Goal: Task Accomplishment & Management: Complete application form

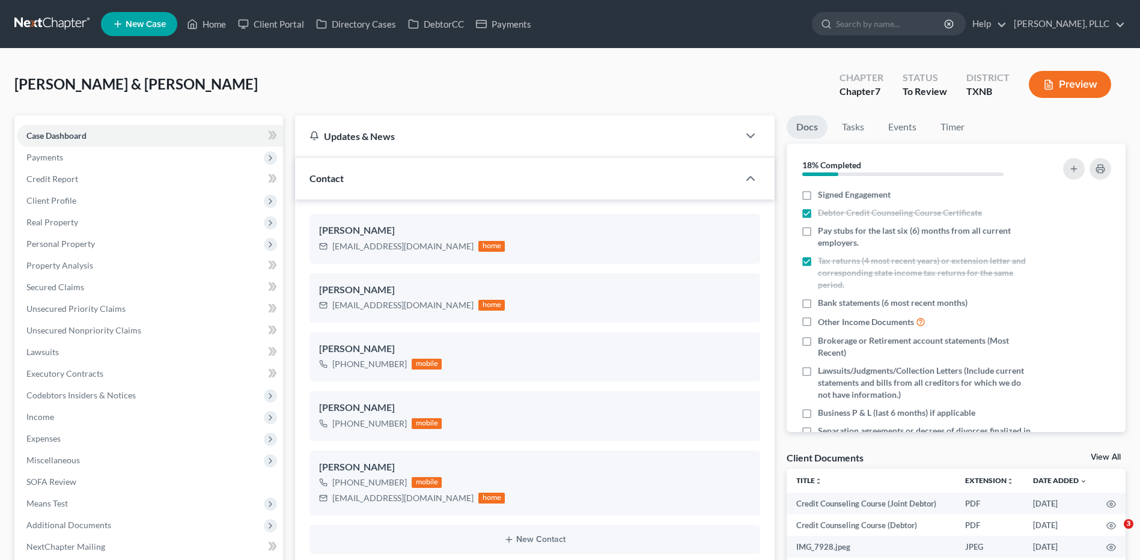
select select "23"
select select "4"
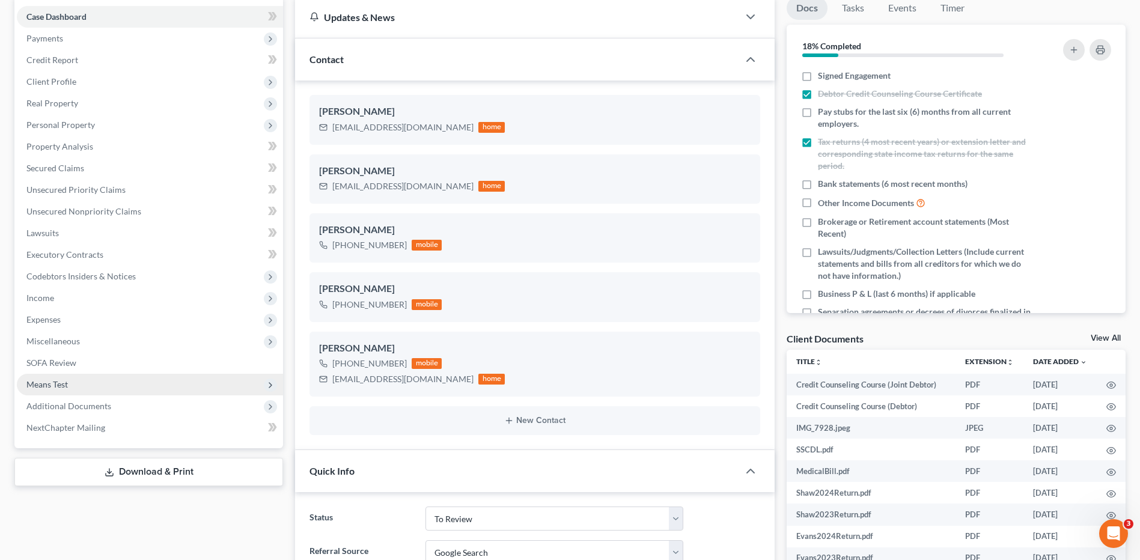
scroll to position [120, 0]
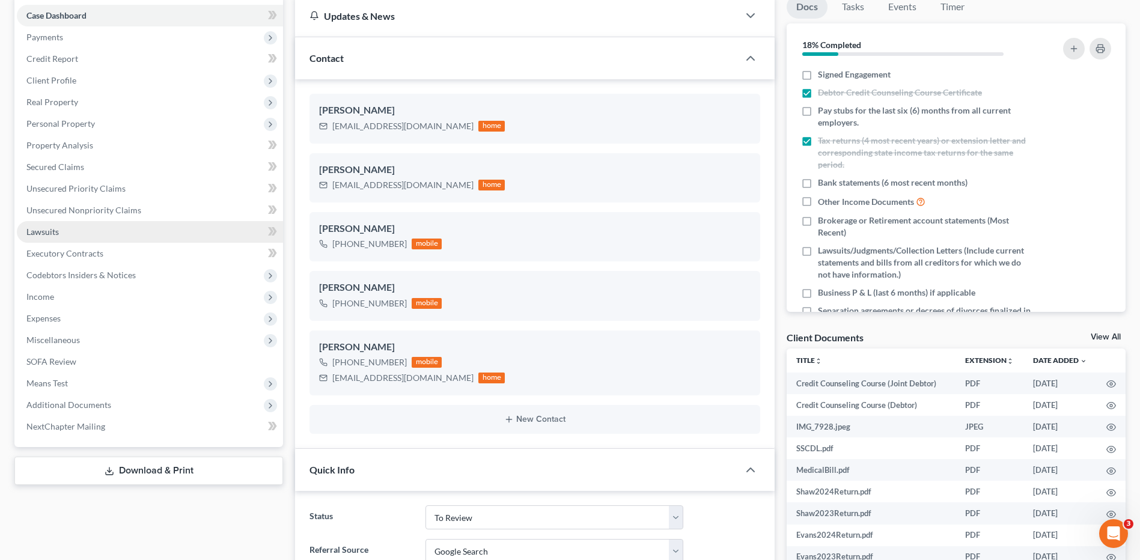
click at [55, 231] on span "Lawsuits" at bounding box center [42, 232] width 32 height 10
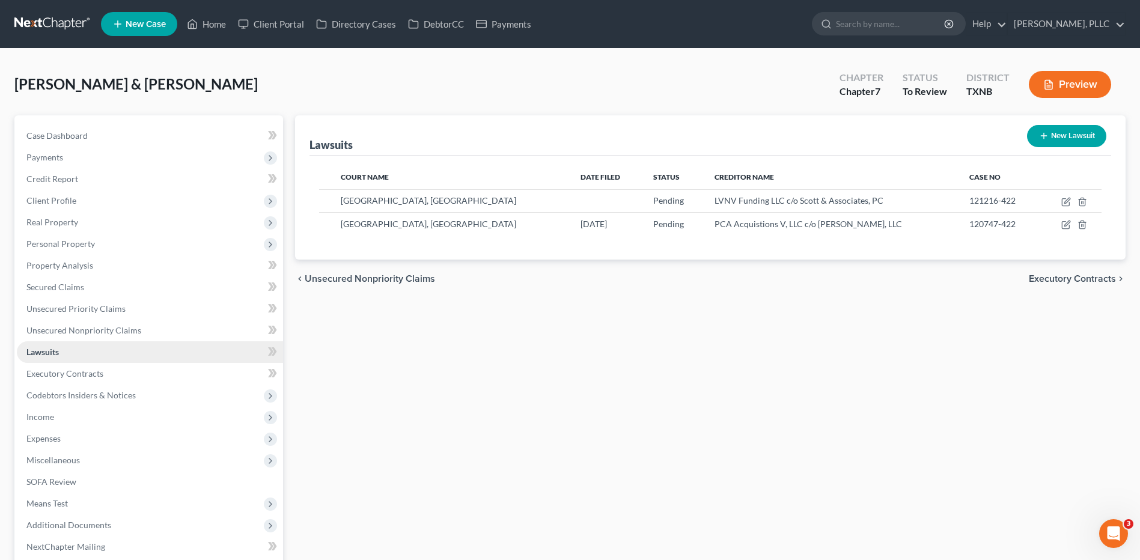
click at [33, 353] on span "Lawsuits" at bounding box center [42, 352] width 32 height 10
click at [1064, 199] on icon "button" at bounding box center [1066, 202] width 10 height 10
select select "45"
select select "0"
select select "4"
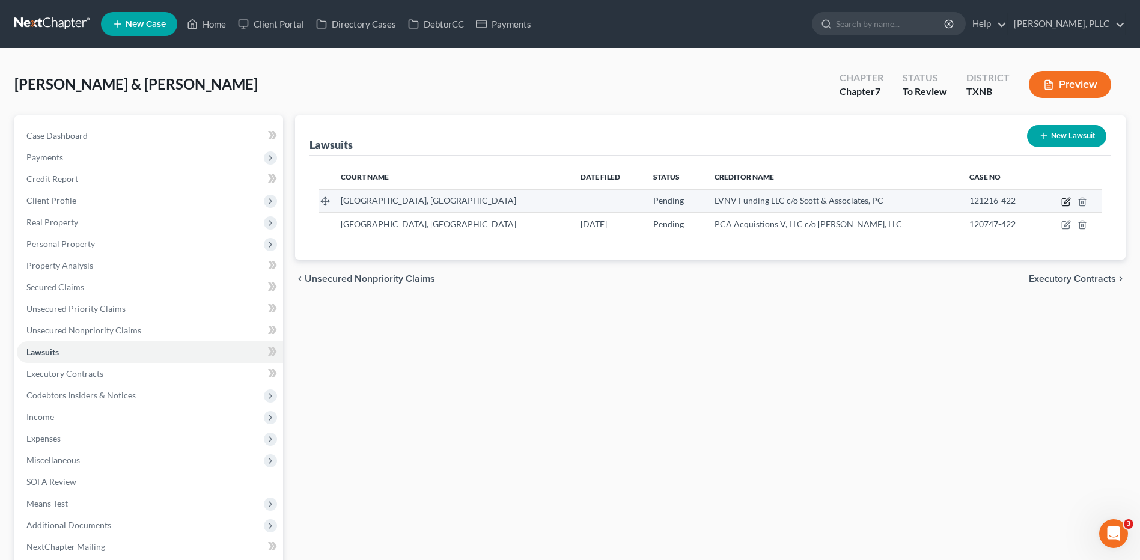
select select "45"
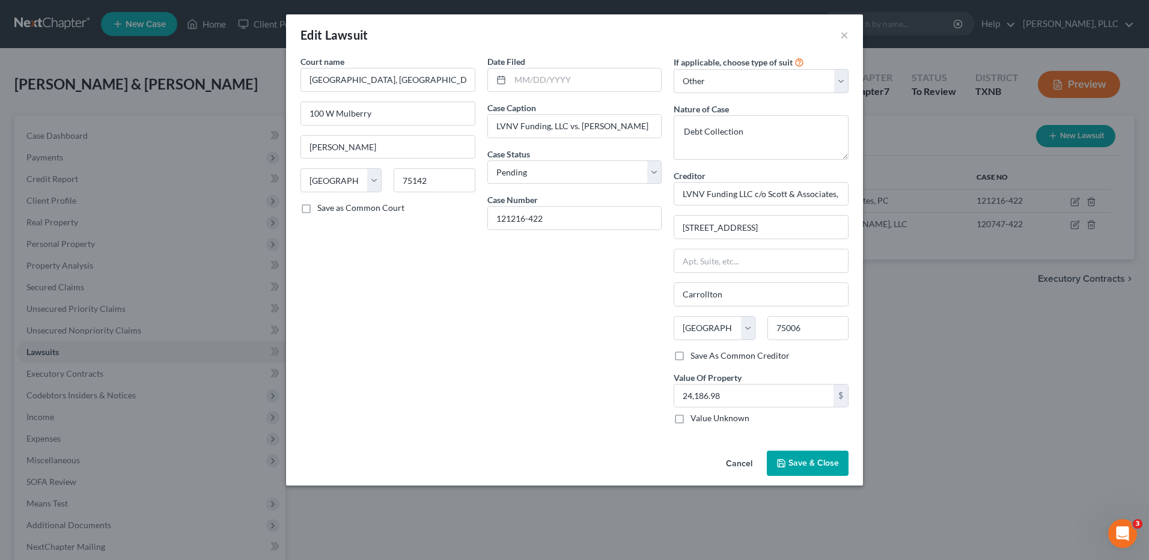
click at [850, 38] on div "Edit Lawsuit ×" at bounding box center [574, 34] width 577 height 41
drag, startPoint x: 848, startPoint y: 37, endPoint x: 847, endPoint y: 61, distance: 24.7
click at [848, 40] on button "×" at bounding box center [844, 35] width 8 height 14
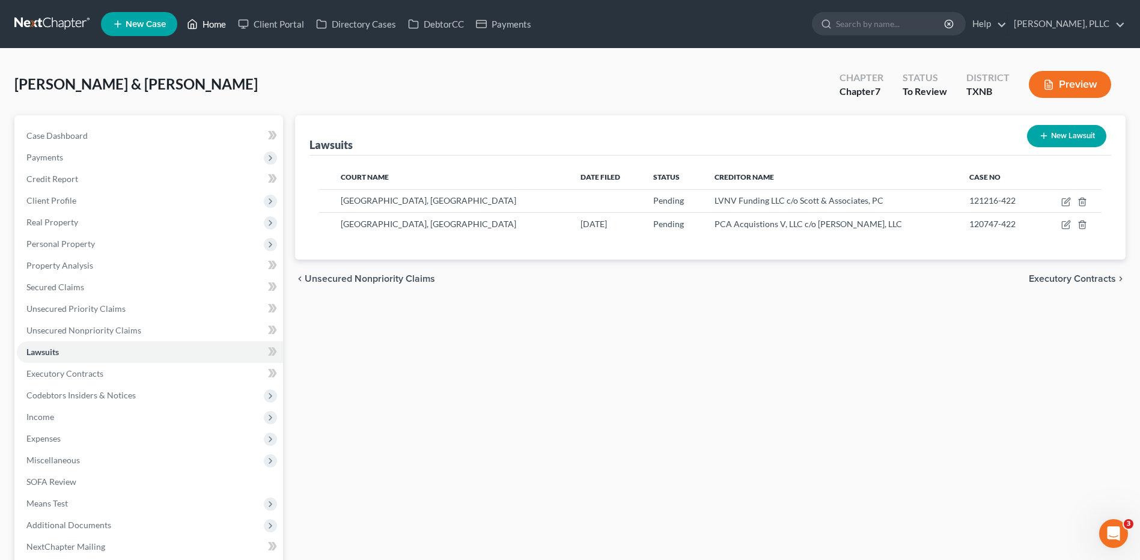
click at [209, 21] on link "Home" at bounding box center [206, 24] width 51 height 22
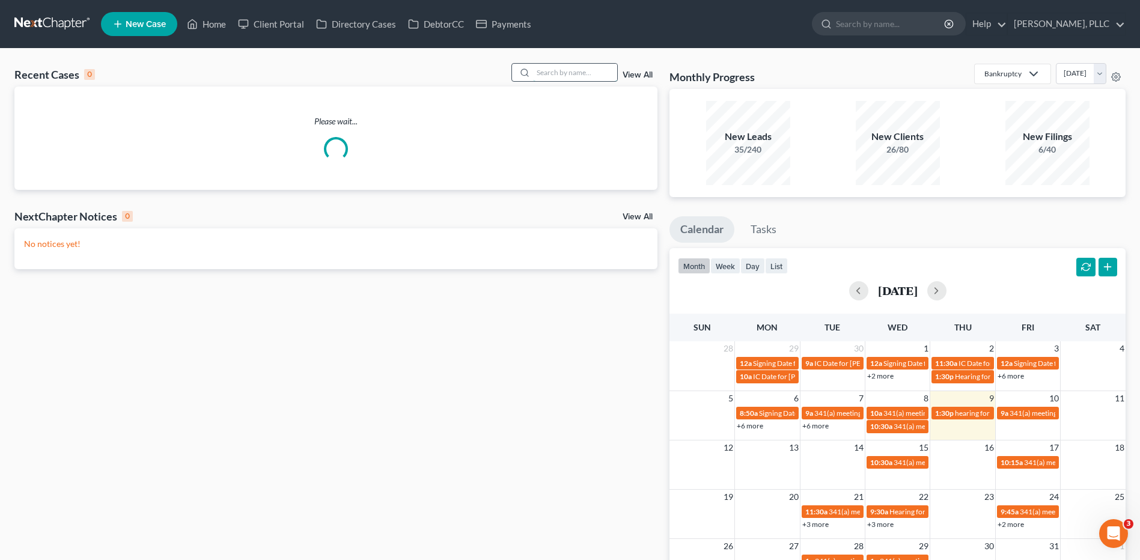
click at [564, 75] on input "search" at bounding box center [575, 72] width 84 height 17
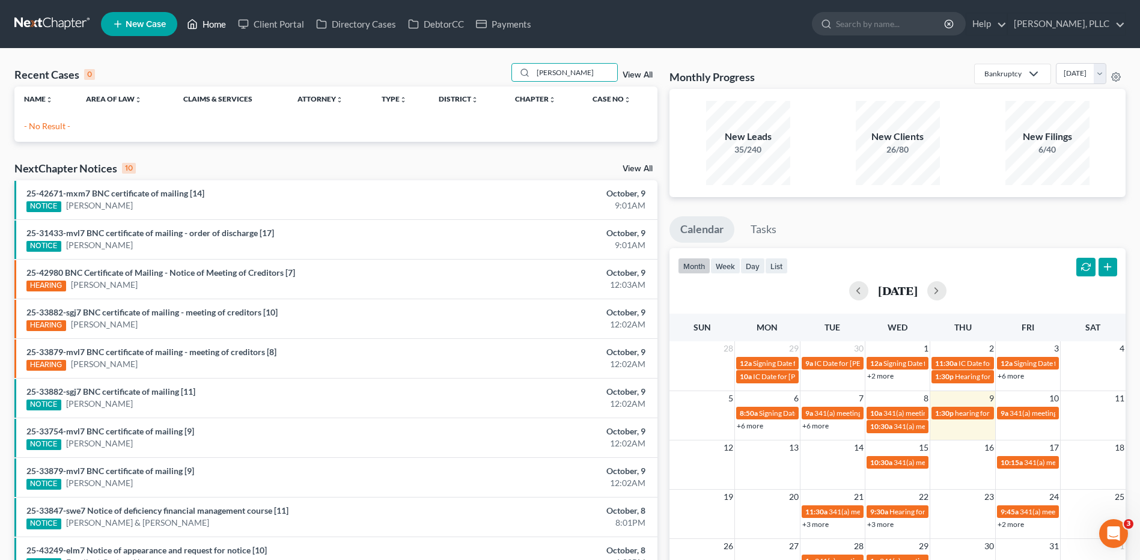
click at [214, 23] on link "Home" at bounding box center [206, 24] width 51 height 22
click at [215, 22] on link "Home" at bounding box center [206, 24] width 51 height 22
drag, startPoint x: 585, startPoint y: 69, endPoint x: 519, endPoint y: 76, distance: 66.4
click at [519, 76] on div "[PERSON_NAME]" at bounding box center [564, 72] width 107 height 19
type input "m"
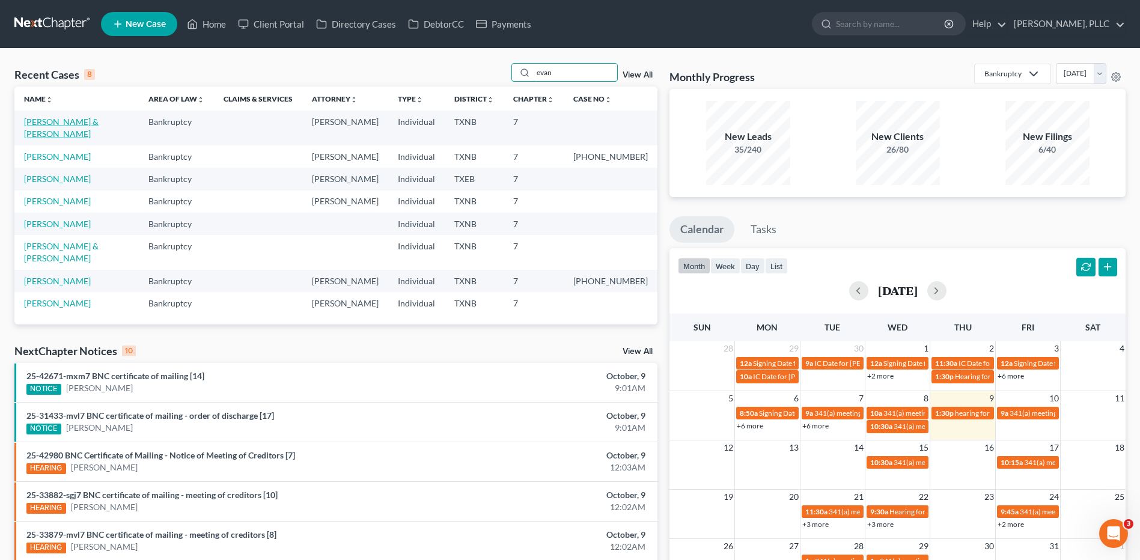
type input "evan"
click at [88, 124] on link "[PERSON_NAME] & [PERSON_NAME]" at bounding box center [61, 128] width 75 height 22
select select "4"
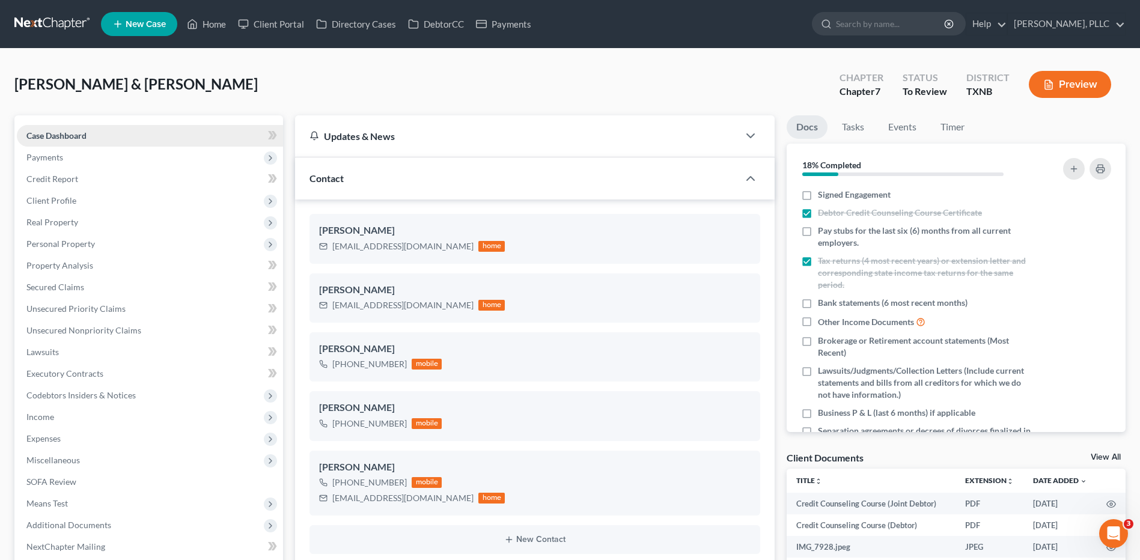
scroll to position [672, 0]
click at [52, 351] on span "Lawsuits" at bounding box center [42, 352] width 32 height 10
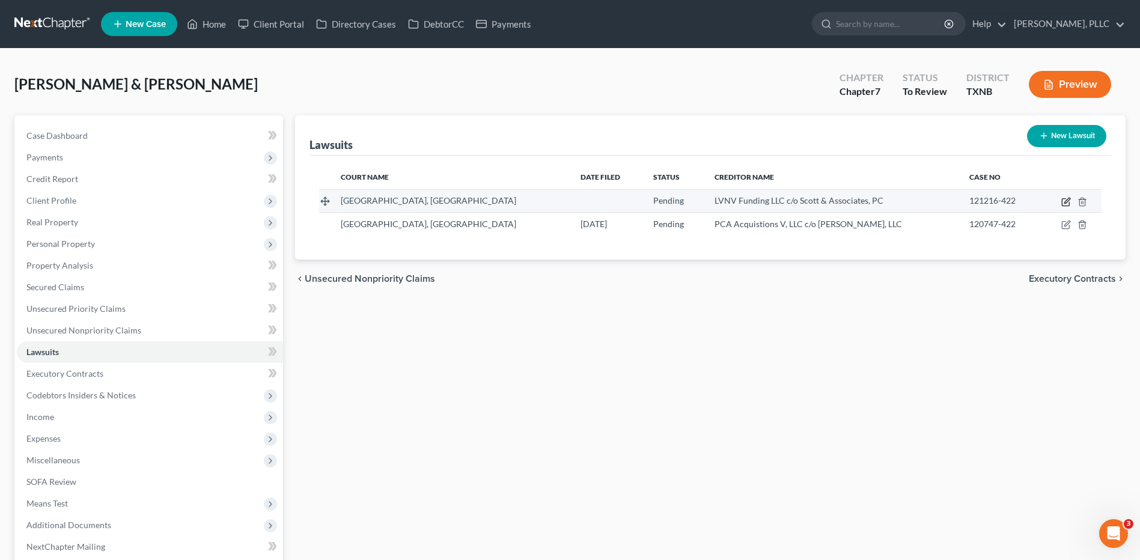
click at [1065, 199] on icon "button" at bounding box center [1066, 202] width 10 height 10
select select "45"
select select "0"
select select "4"
select select "45"
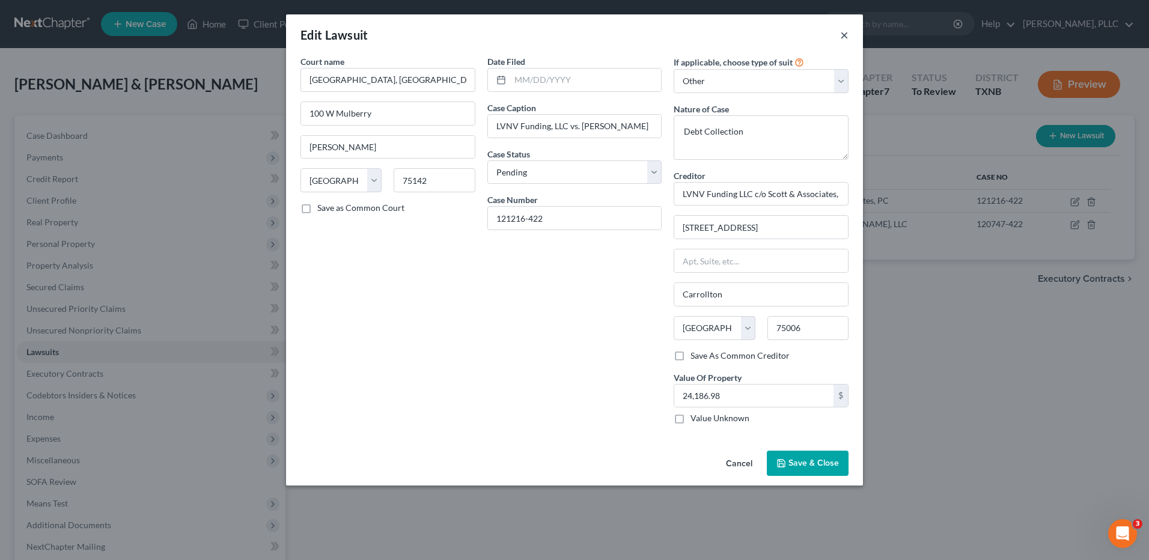
click at [845, 35] on button "×" at bounding box center [844, 35] width 8 height 14
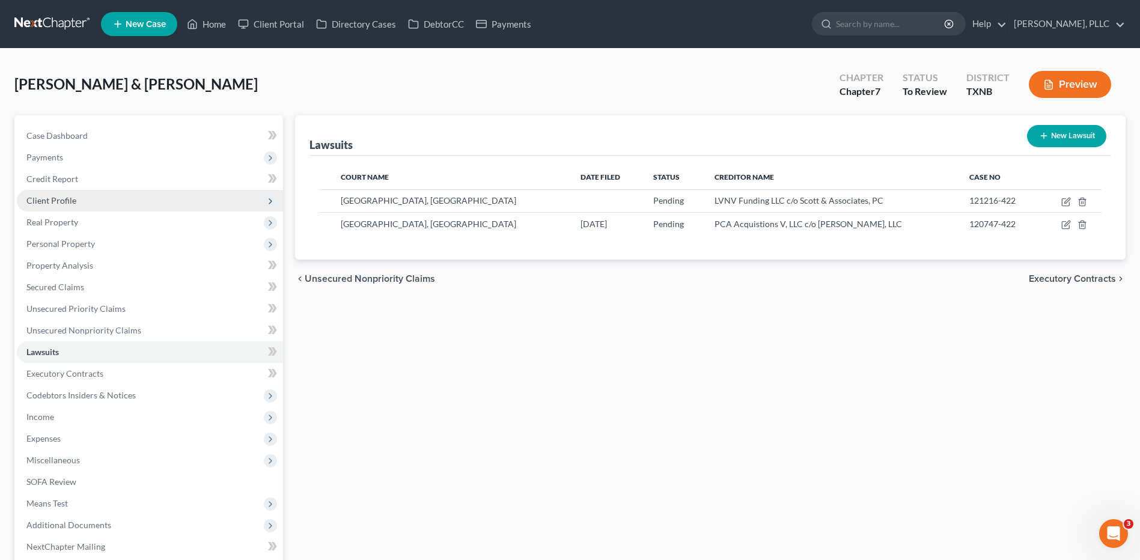
click at [62, 204] on span "Client Profile" at bounding box center [51, 200] width 50 height 10
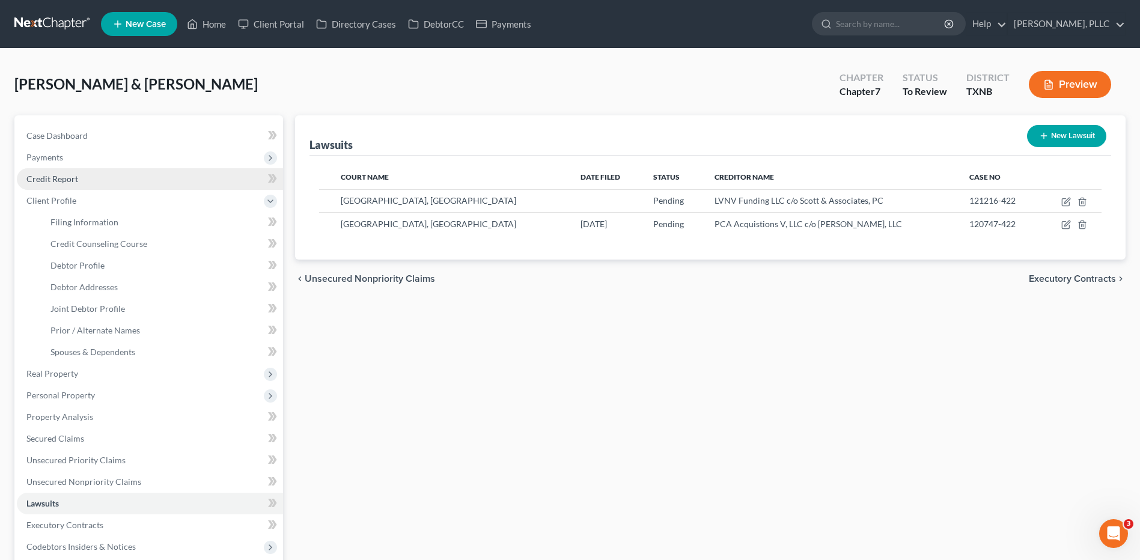
click at [62, 180] on span "Credit Report" at bounding box center [52, 179] width 52 height 10
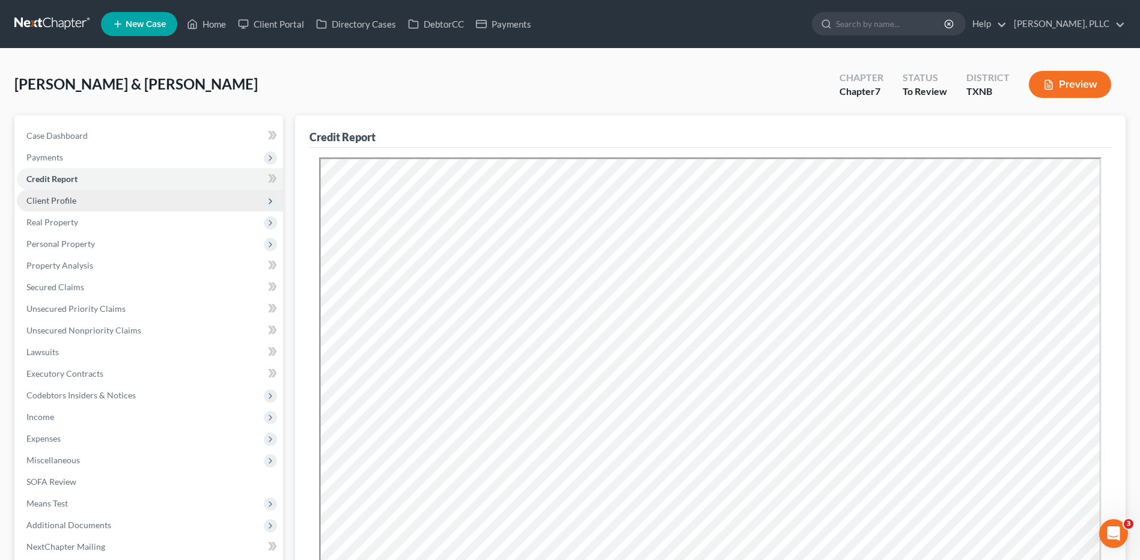
click at [59, 201] on span "Client Profile" at bounding box center [51, 200] width 50 height 10
click at [62, 203] on span "Client Profile" at bounding box center [51, 200] width 50 height 10
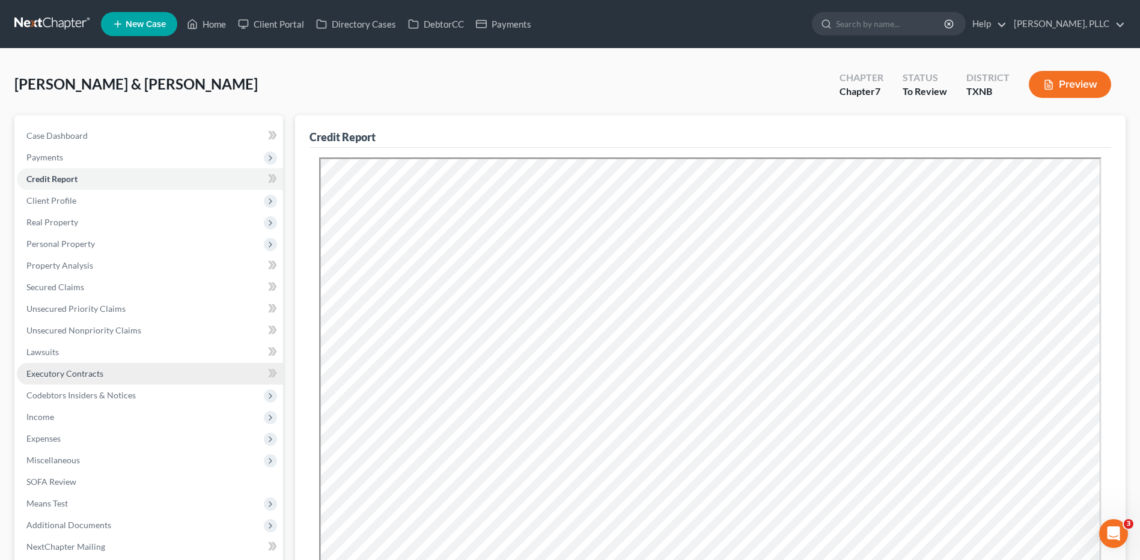
click at [88, 376] on span "Executory Contracts" at bounding box center [64, 373] width 77 height 10
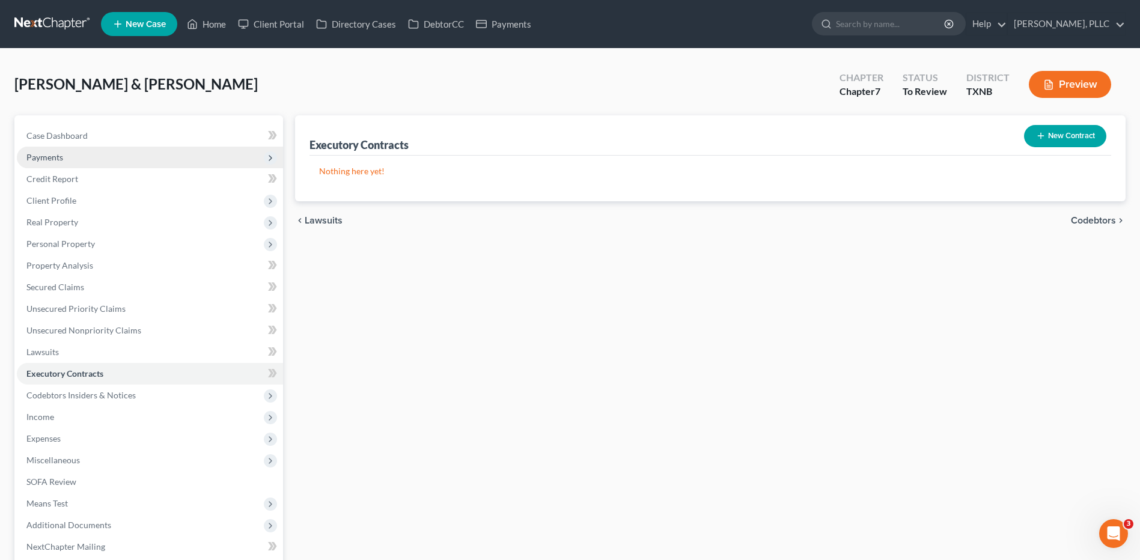
click at [55, 160] on span "Payments" at bounding box center [44, 157] width 37 height 10
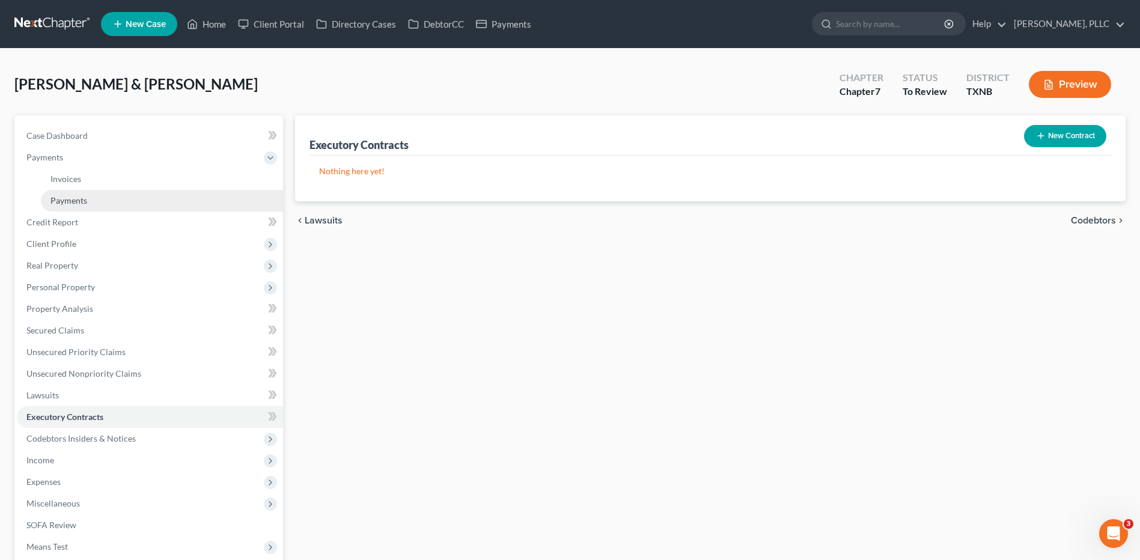
click at [66, 203] on span "Payments" at bounding box center [68, 200] width 37 height 10
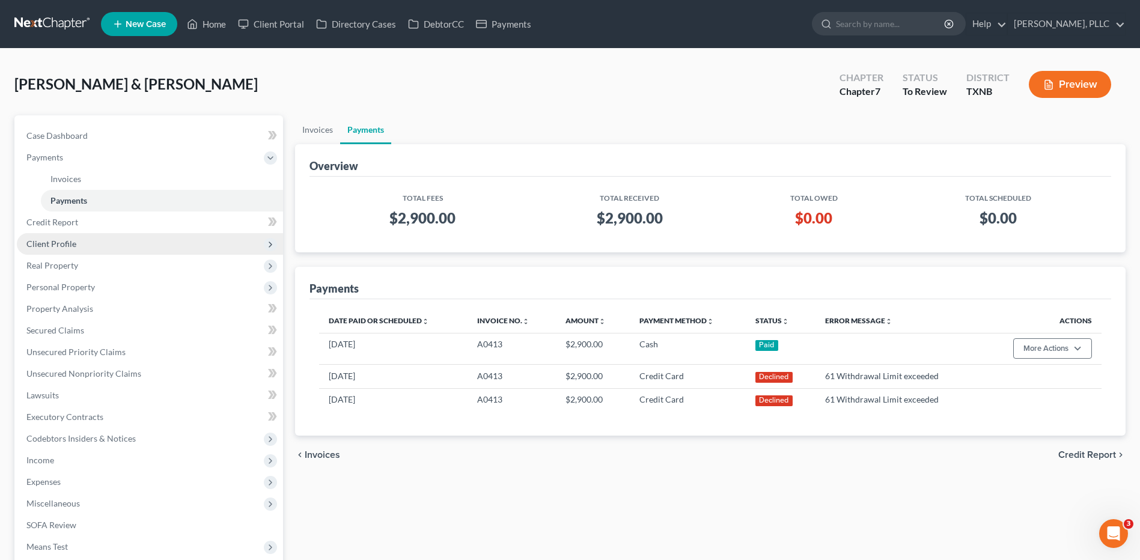
click at [60, 246] on span "Client Profile" at bounding box center [51, 244] width 50 height 10
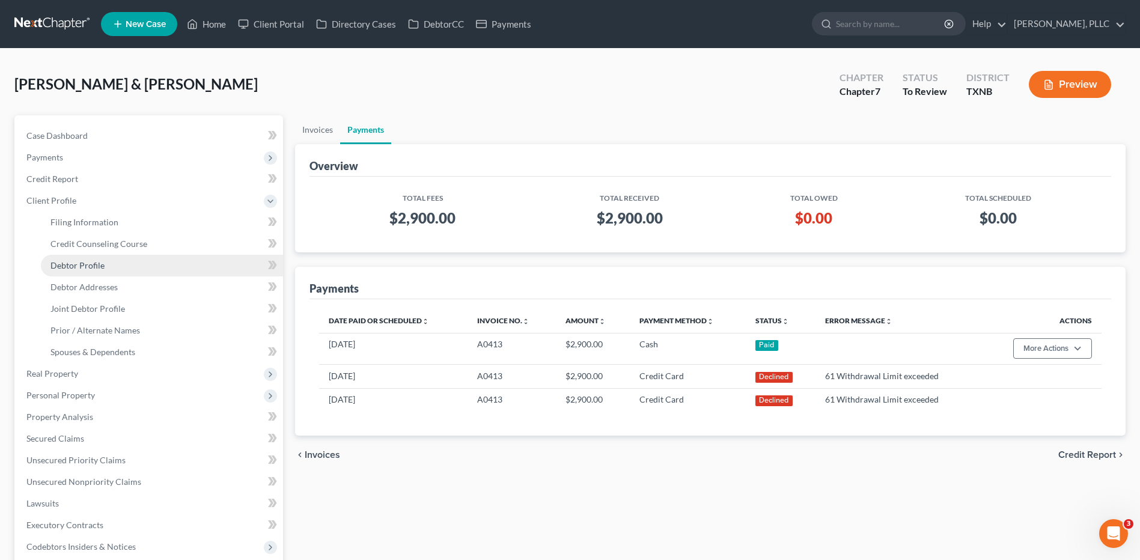
click at [92, 270] on link "Debtor Profile" at bounding box center [162, 266] width 242 height 22
select select "1"
select select "4"
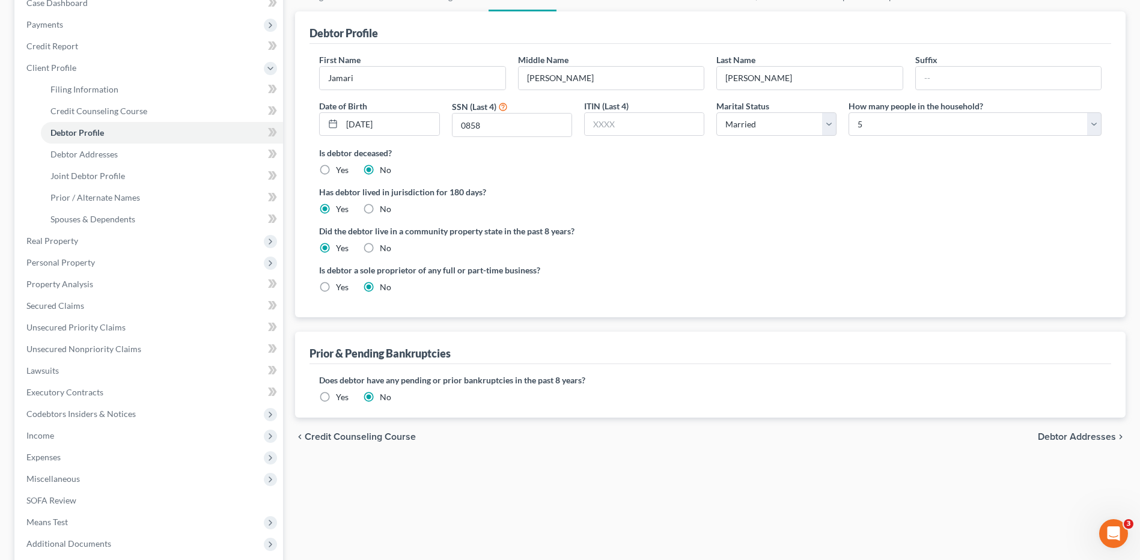
scroll to position [180, 0]
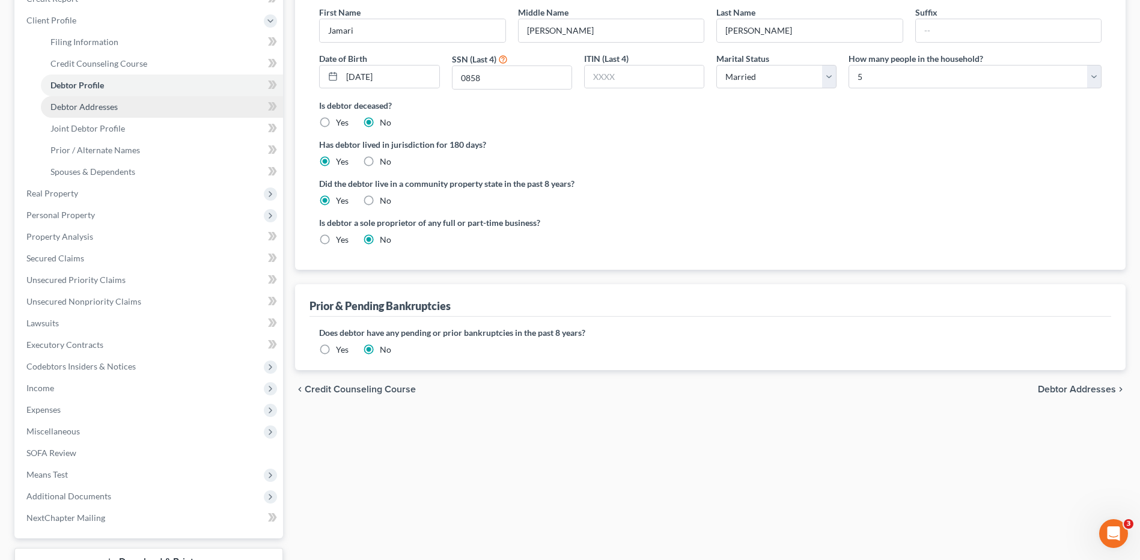
click at [81, 108] on span "Debtor Addresses" at bounding box center [83, 107] width 67 height 10
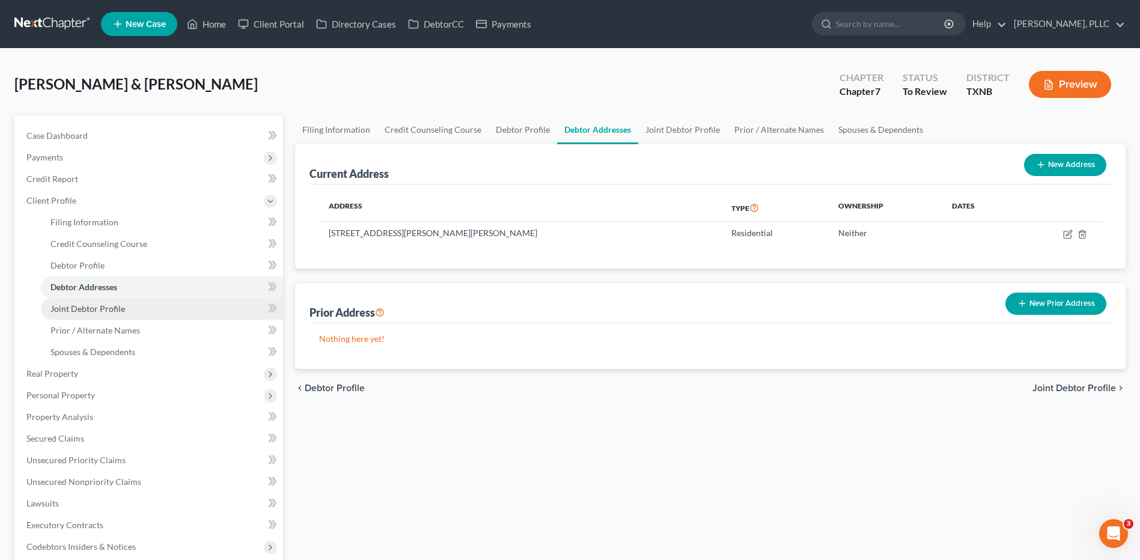
click at [87, 311] on span "Joint Debtor Profile" at bounding box center [87, 308] width 75 height 10
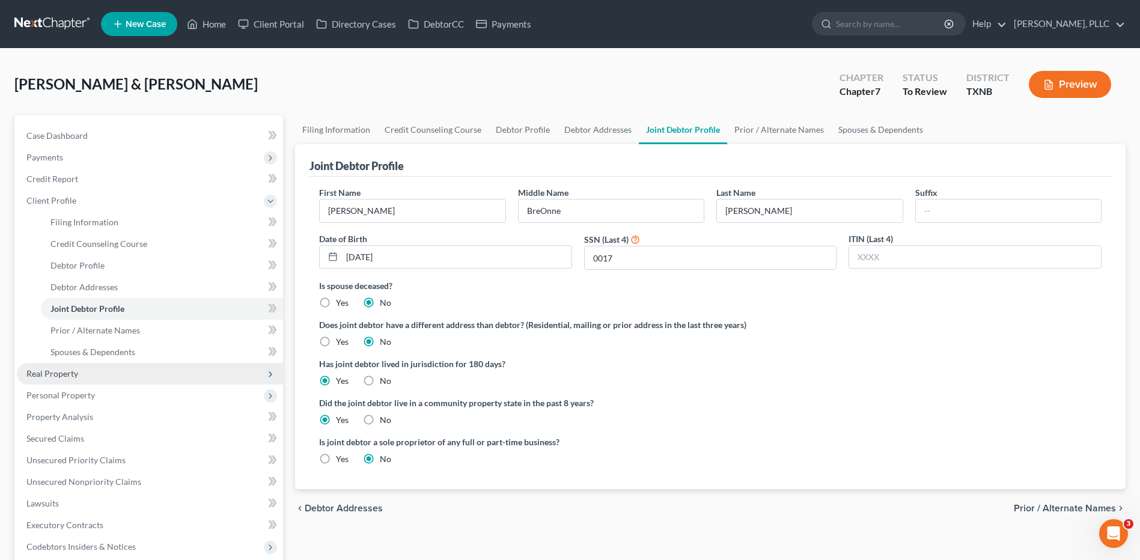
click at [61, 378] on span "Real Property" at bounding box center [52, 373] width 52 height 10
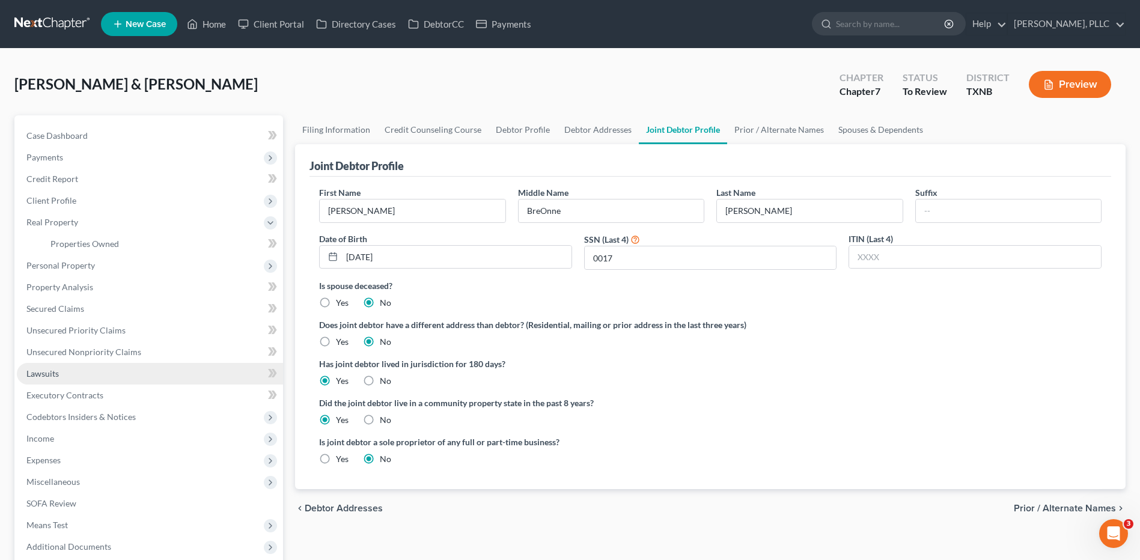
click at [40, 377] on span "Lawsuits" at bounding box center [42, 373] width 32 height 10
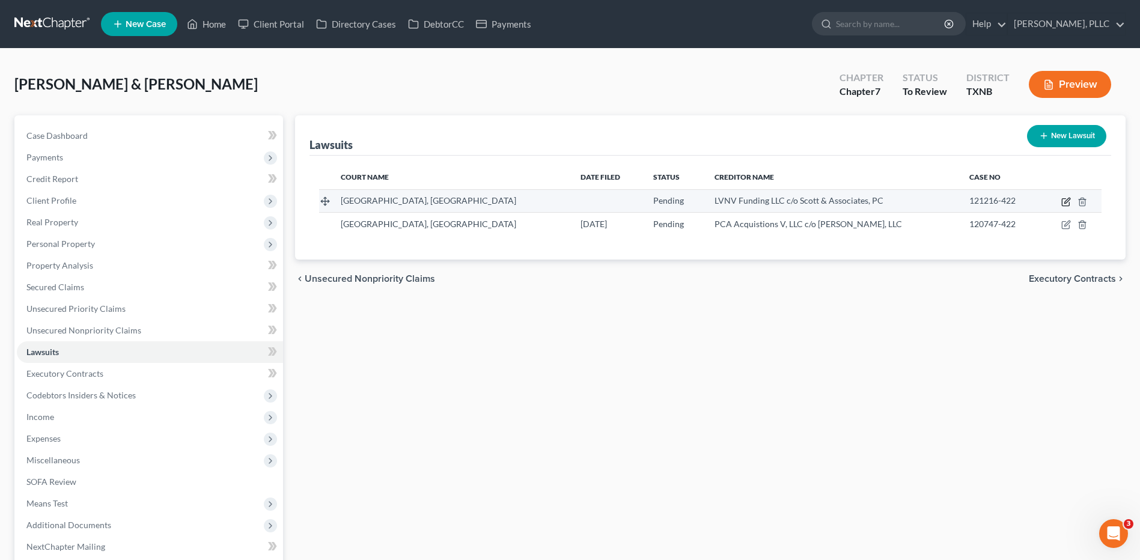
click at [1064, 203] on icon "button" at bounding box center [1066, 202] width 10 height 10
select select "45"
select select "0"
select select "4"
select select "45"
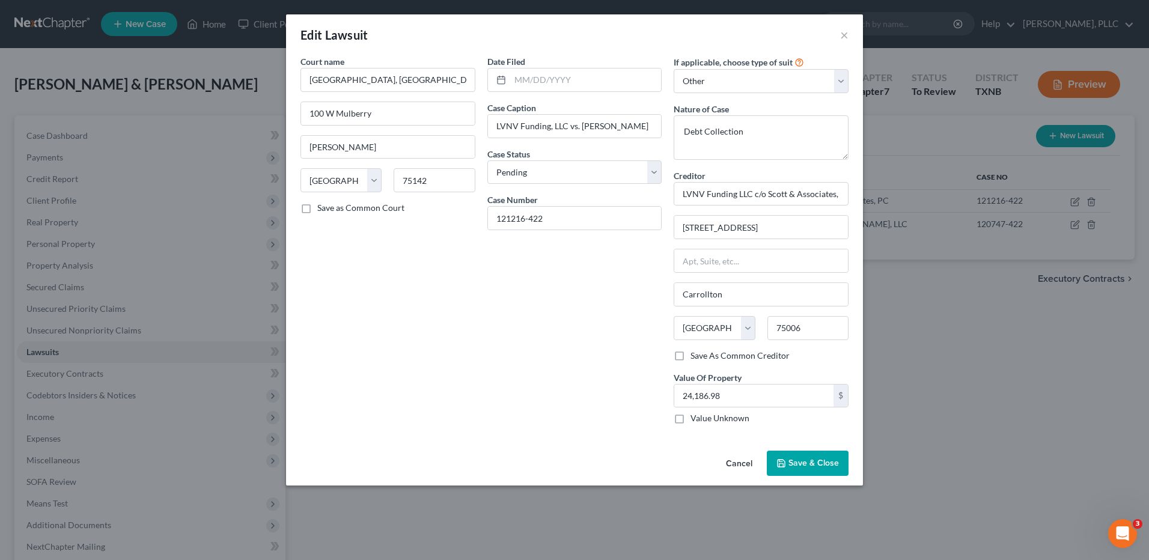
click at [735, 464] on button "Cancel" at bounding box center [739, 464] width 46 height 24
